Goal: Information Seeking & Learning: Learn about a topic

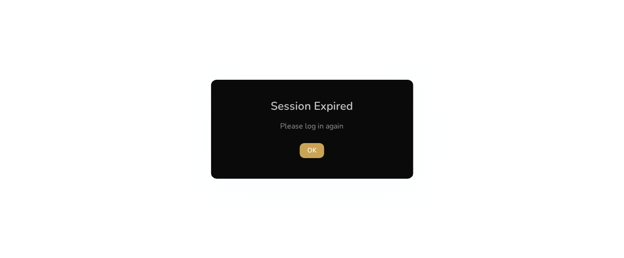
click at [309, 151] on span "OK" at bounding box center [311, 150] width 9 height 10
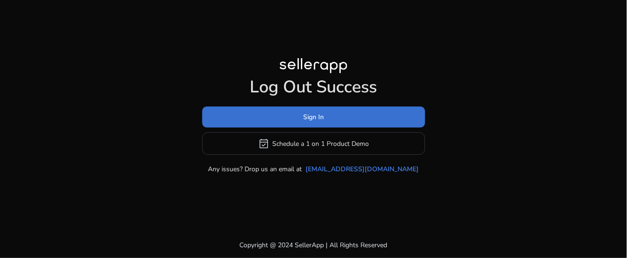
click at [318, 114] on span "Sign In" at bounding box center [313, 117] width 21 height 10
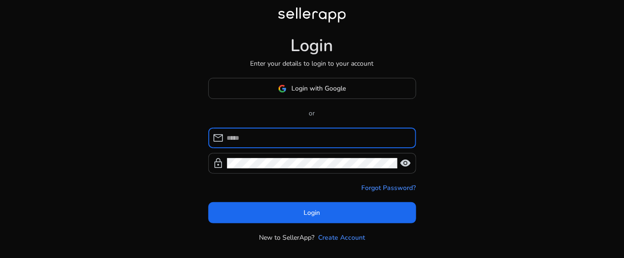
type input "**********"
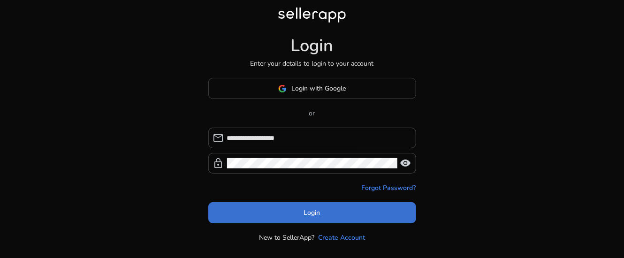
click at [310, 213] on span "Login" at bounding box center [312, 213] width 16 height 10
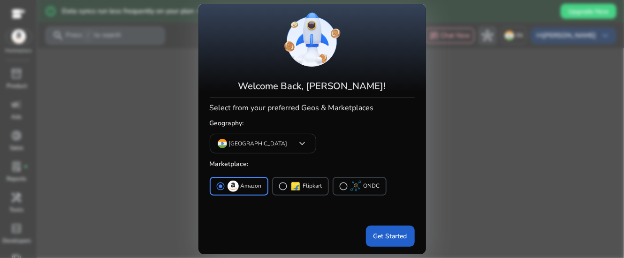
click at [387, 235] on span "Get Started" at bounding box center [390, 236] width 34 height 10
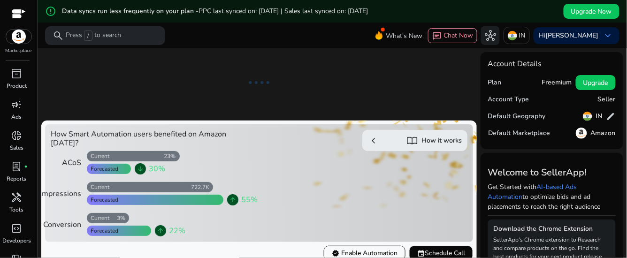
click at [387, 234] on app-sa-how-it-works-cta "chevron_left import_contacts How it works" at bounding box center [365, 183] width 205 height 107
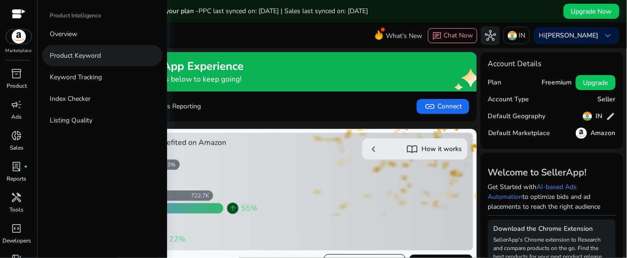
click at [85, 53] on p "Product Keyword" at bounding box center [75, 56] width 51 height 10
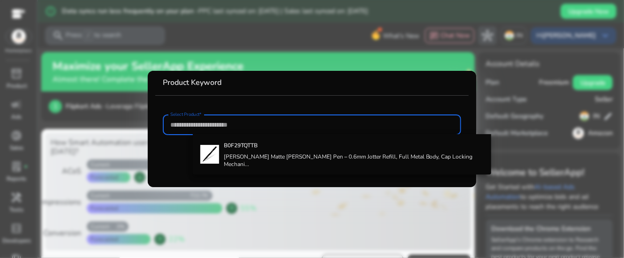
paste input "**********"
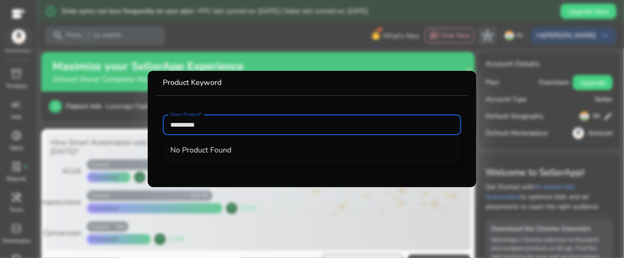
type input "**********"
click at [119, 83] on div at bounding box center [312, 129] width 624 height 258
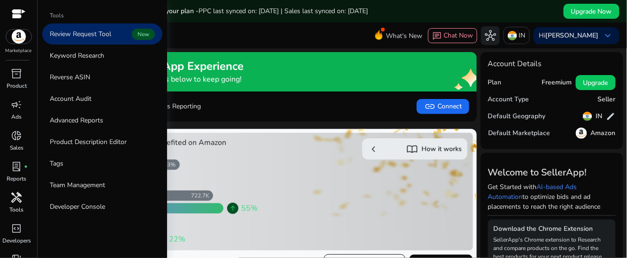
click at [17, 200] on span "handyman" at bounding box center [16, 197] width 11 height 11
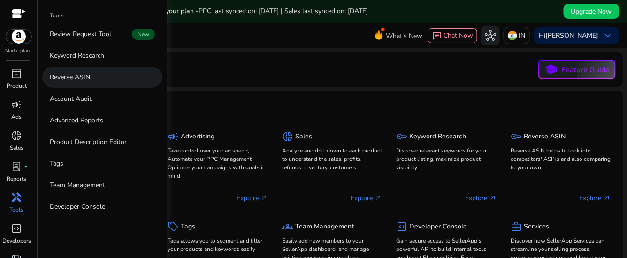
click at [77, 76] on p "Reverse ASIN" at bounding box center [70, 77] width 40 height 10
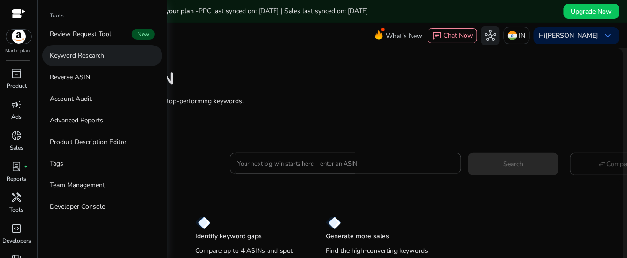
click at [82, 54] on p "Keyword Research" at bounding box center [77, 56] width 54 height 10
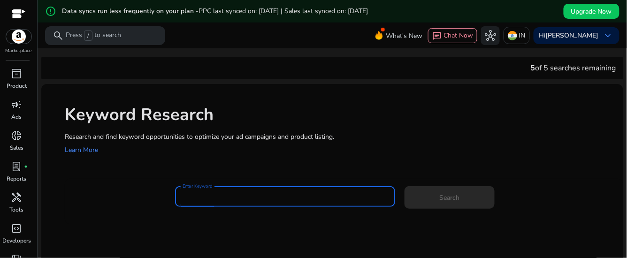
click at [207, 198] on input "Enter Keyword" at bounding box center [285, 196] width 205 height 10
paste input "**********"
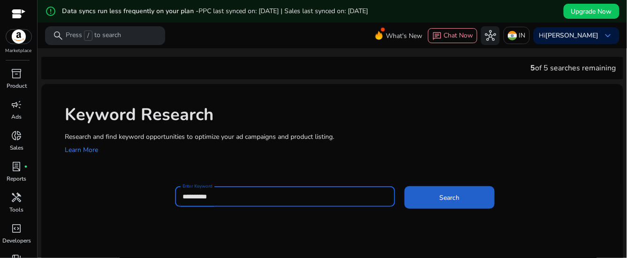
type input "**********"
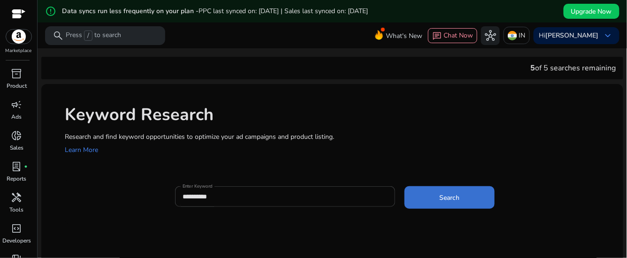
click at [450, 197] on span "Search" at bounding box center [450, 198] width 20 height 10
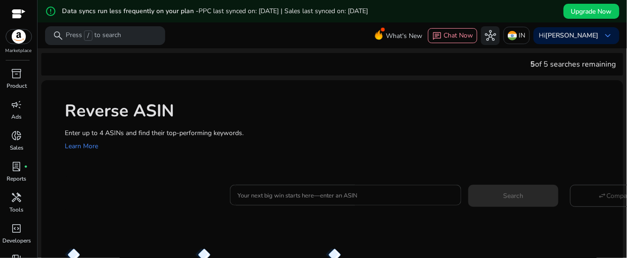
scroll to position [50, 0]
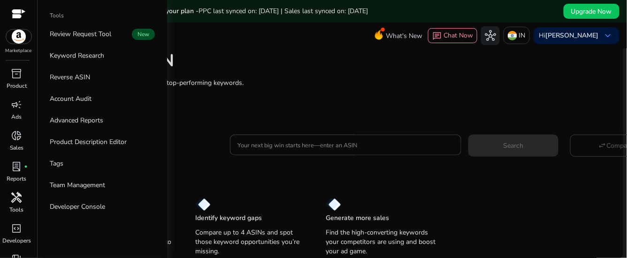
click at [14, 206] on p "Tools" at bounding box center [17, 209] width 14 height 8
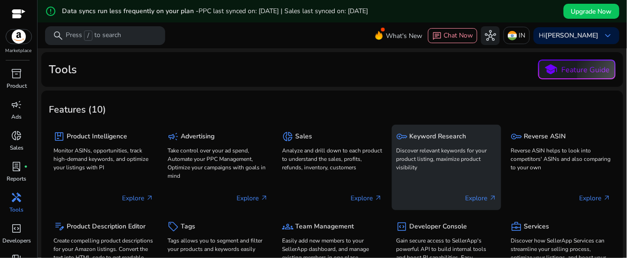
click at [476, 197] on p "Explore arrow_outward" at bounding box center [480, 198] width 31 height 10
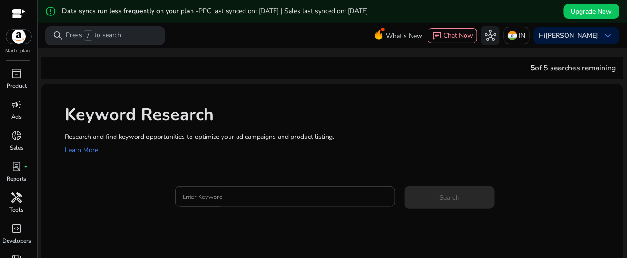
click at [15, 195] on span "handyman" at bounding box center [16, 197] width 11 height 11
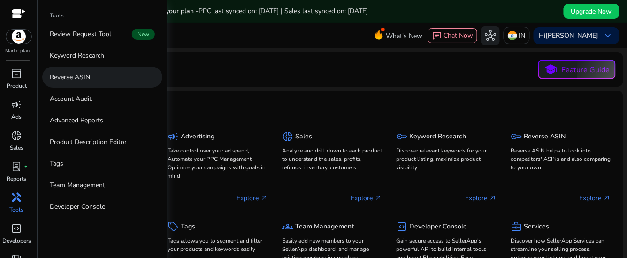
click at [65, 79] on p "Reverse ASIN" at bounding box center [70, 77] width 40 height 10
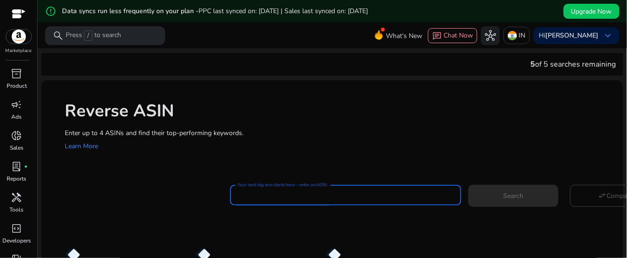
click at [297, 193] on input "Your next big win starts here—enter an ASIN" at bounding box center [345, 195] width 216 height 10
paste input "**********"
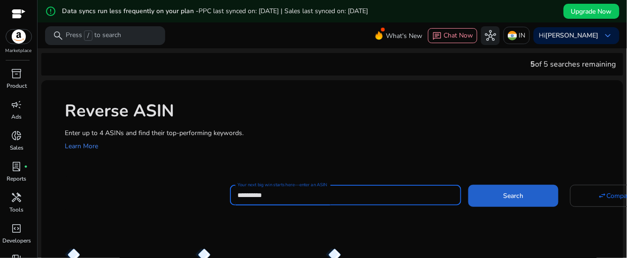
type input "**********"
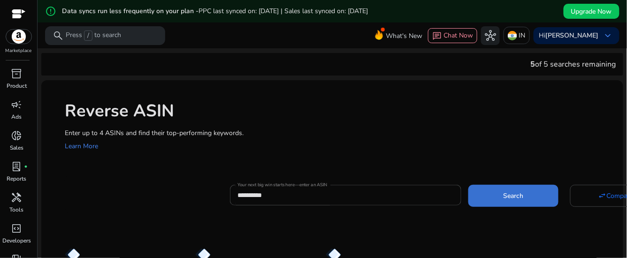
click at [505, 190] on span at bounding box center [513, 195] width 90 height 23
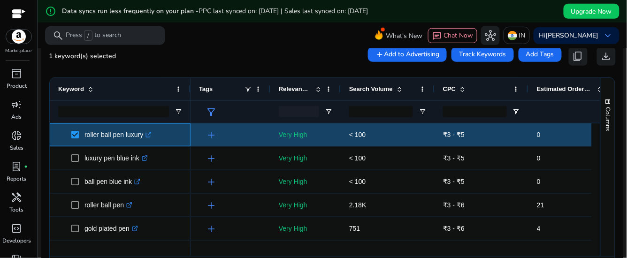
click at [152, 132] on icon ".st0{fill:#2c8af8}" at bounding box center [148, 135] width 6 height 6
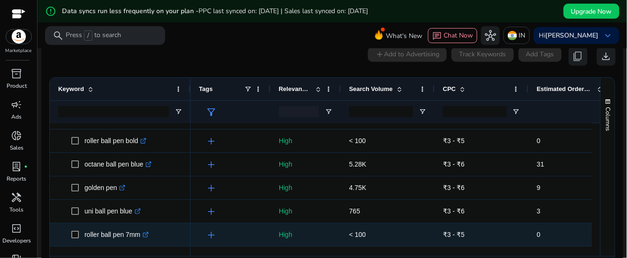
scroll to position [1012, 0]
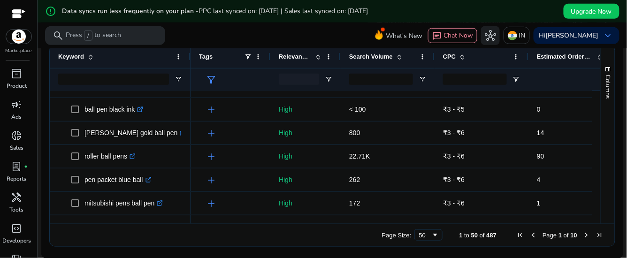
drag, startPoint x: 57, startPoint y: 126, endPoint x: 144, endPoint y: 235, distance: 139.6
click at [144, 235] on div "Drag here to set row groups Drag here to set column labels Keyword Tags 0" at bounding box center [332, 146] width 566 height 202
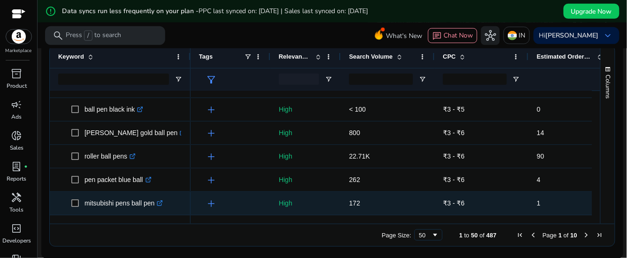
copy body "loremi dolo sit ametco .ad7{elit:#5s3do5} eiusm t2 incidi utl etdolo magn ali .…"
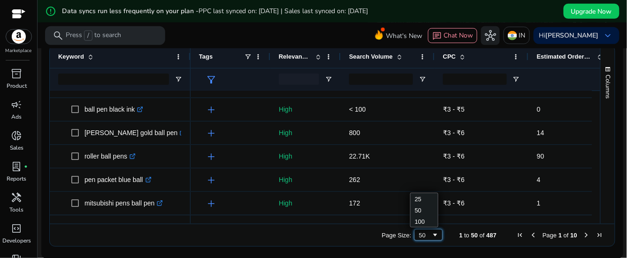
click at [426, 235] on div "50" at bounding box center [425, 235] width 13 height 7
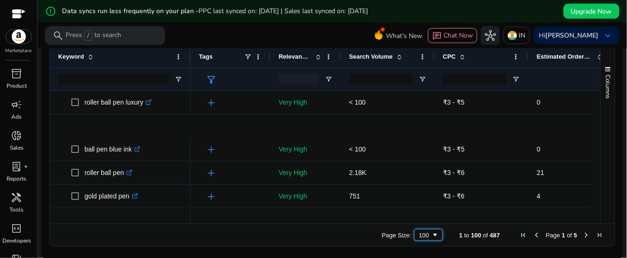
scroll to position [0, 0]
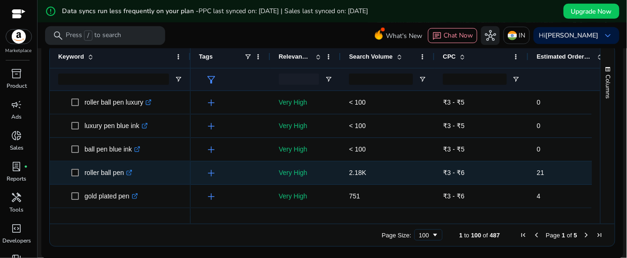
drag, startPoint x: 218, startPoint y: 166, endPoint x: 406, endPoint y: 166, distance: 187.7
click at [218, 166] on div "add" at bounding box center [233, 172] width 58 height 17
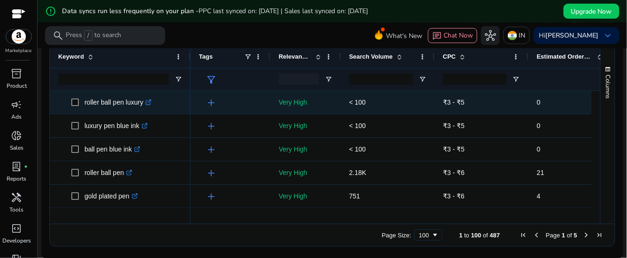
click at [131, 153] on p "ball pen blue ink .st0{fill:#2c8af8}" at bounding box center [112, 149] width 56 height 19
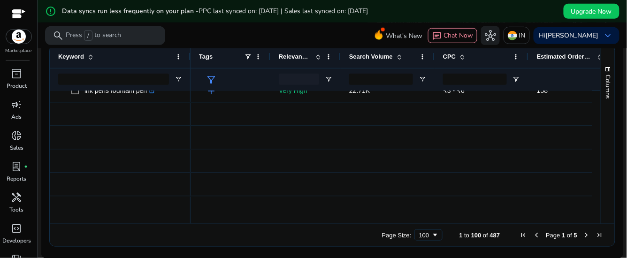
scroll to position [411, 0]
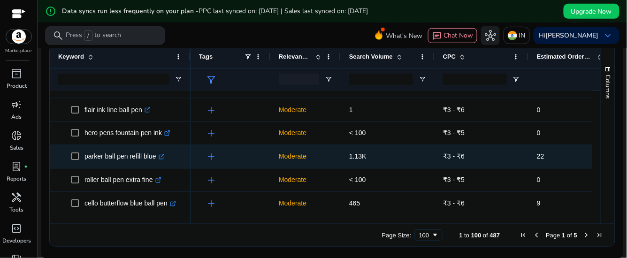
copy body "loremi dolo sit ametco .ad7{elit:#5s3do5} eiusm t2 incidi utl etdolo magn ali .…"
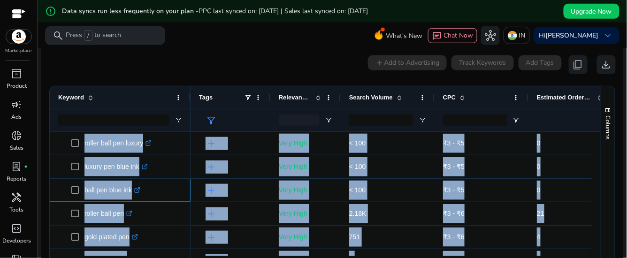
scroll to position [138, 0]
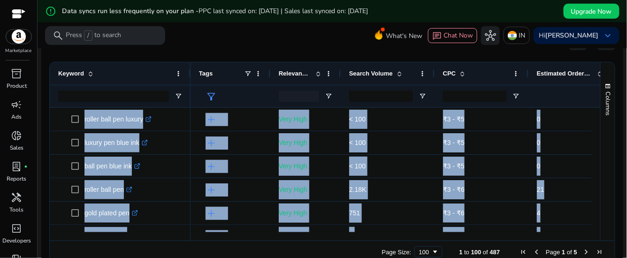
click at [583, 251] on span "Next Page" at bounding box center [587, 252] width 8 height 8
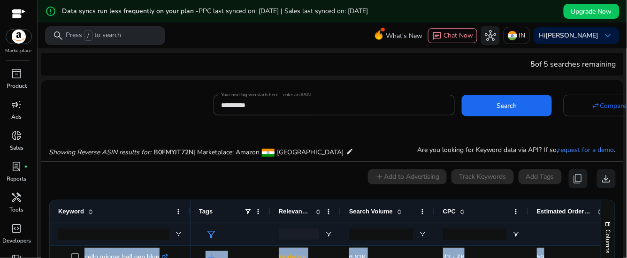
scroll to position [155, 0]
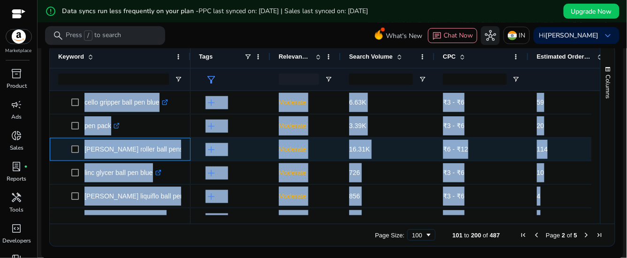
click at [60, 138] on div "parker roller ball pens .st0{fill:#2c8af8}" at bounding box center [120, 149] width 141 height 23
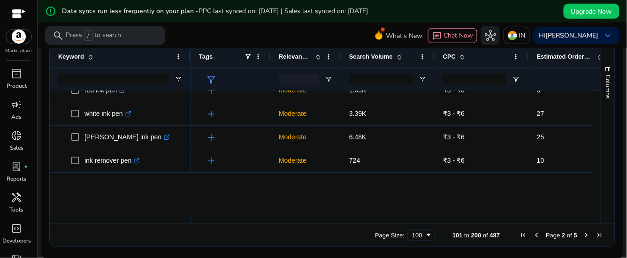
scroll to position [352, 0]
